Goal: Navigation & Orientation: Find specific page/section

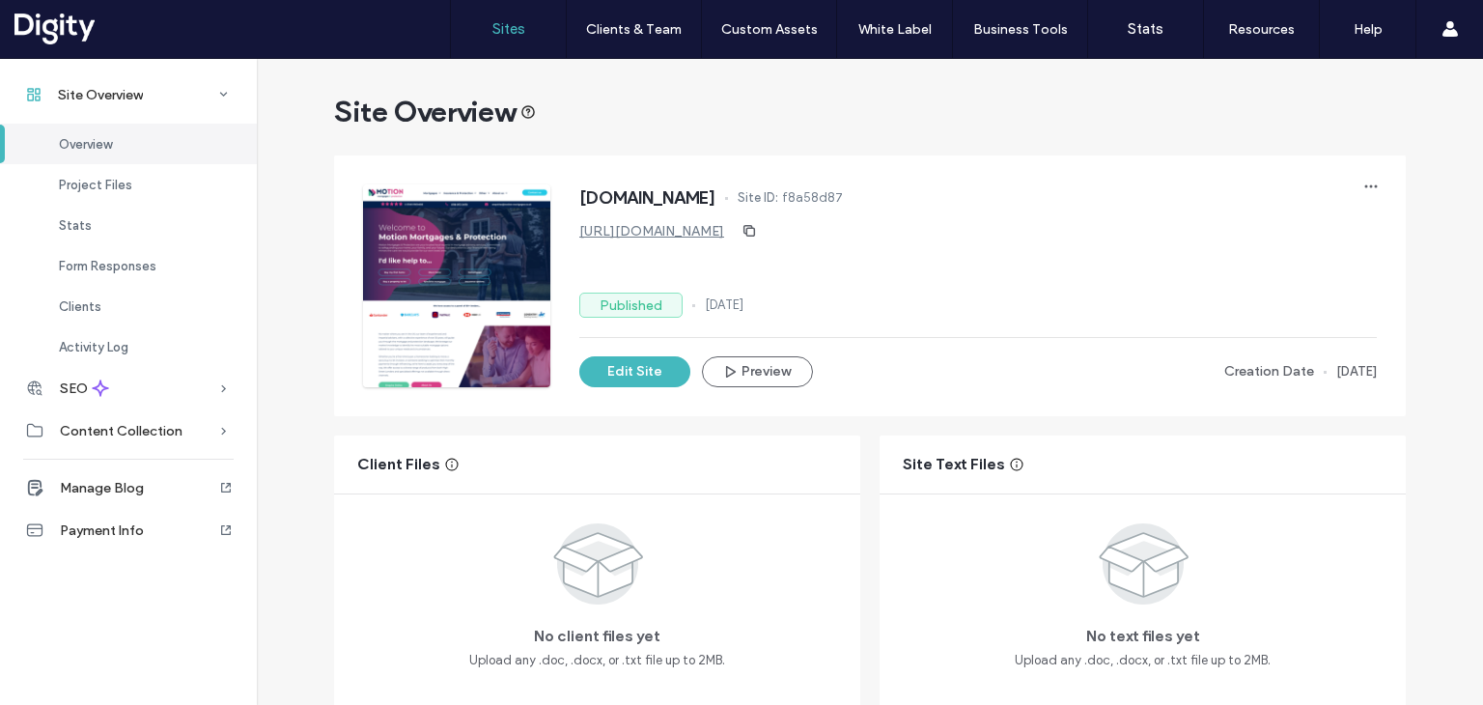
click at [495, 41] on link "Sites" at bounding box center [508, 29] width 115 height 58
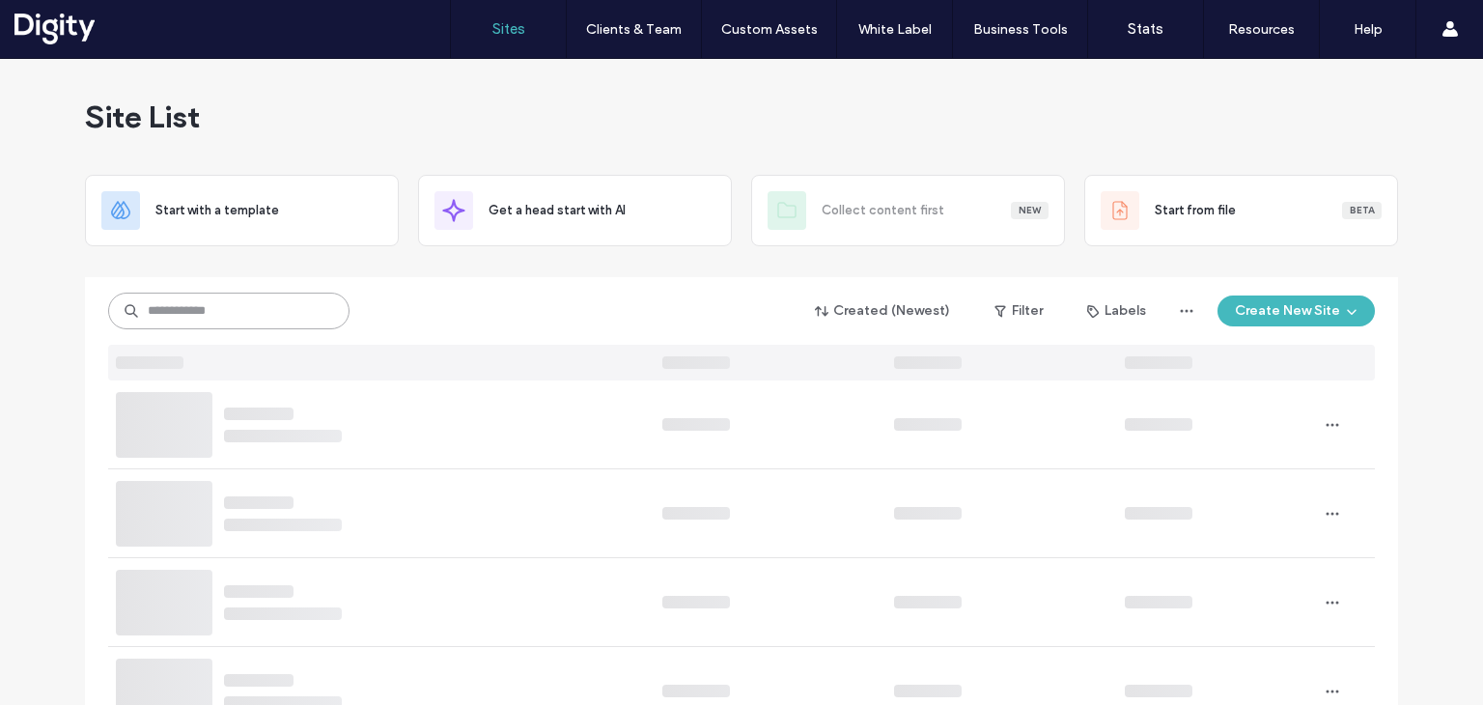
click at [302, 304] on input at bounding box center [228, 311] width 241 height 37
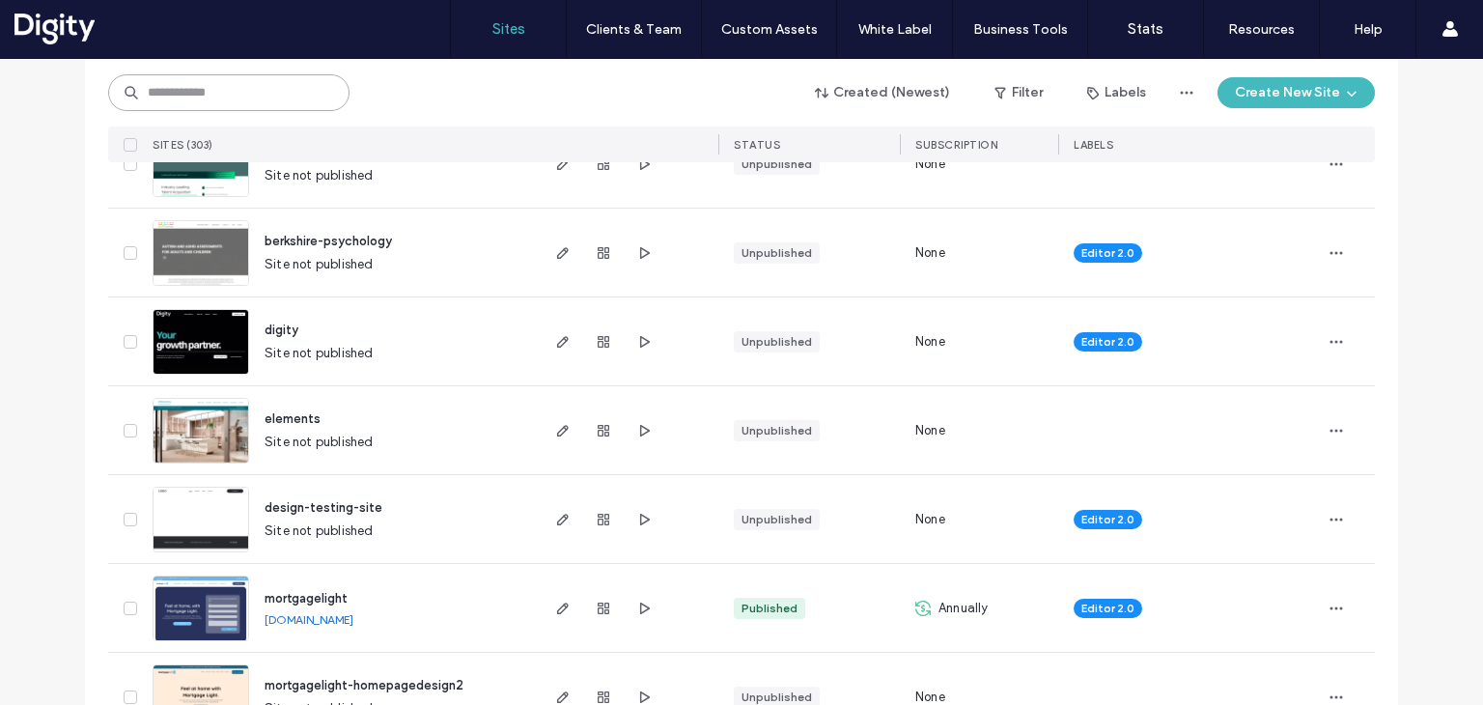
scroll to position [451, 0]
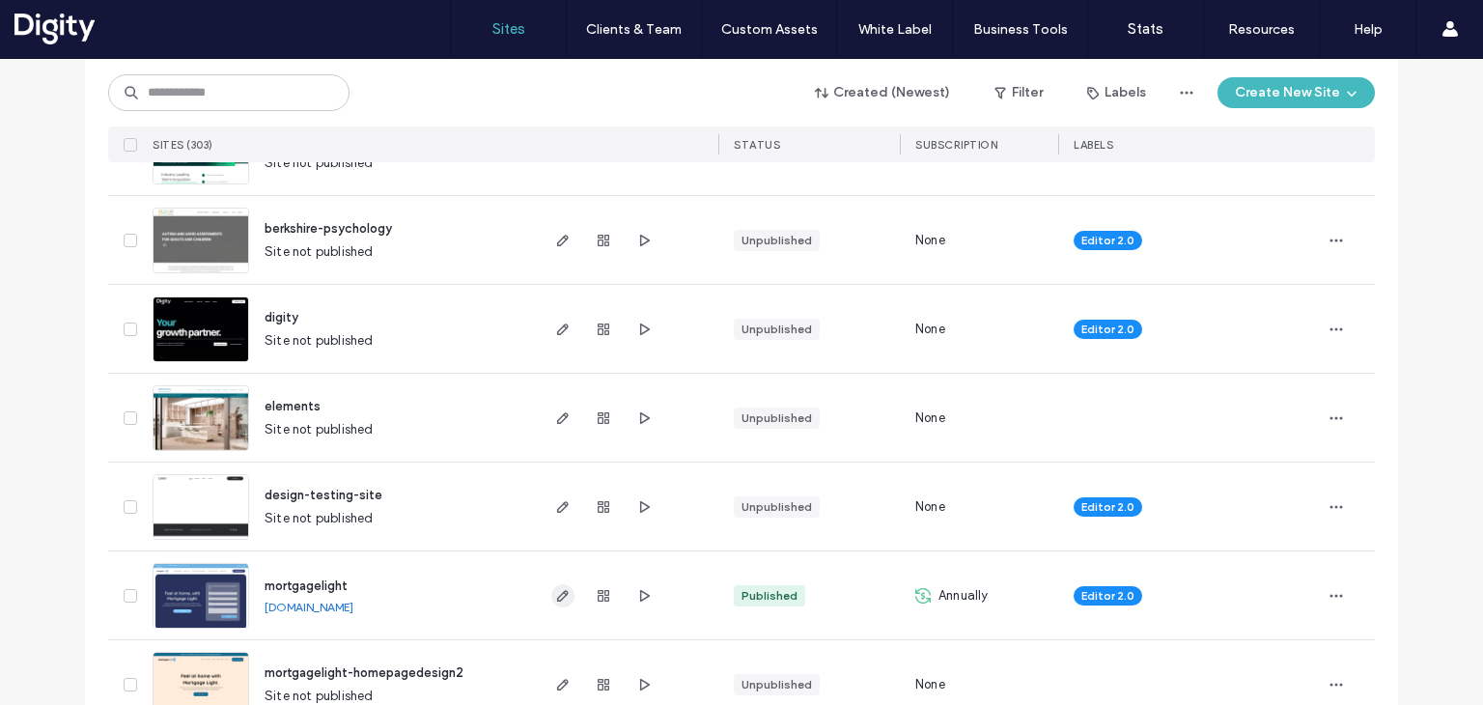
click at [559, 590] on use "button" at bounding box center [563, 596] width 12 height 12
